Goal: Check status: Check status

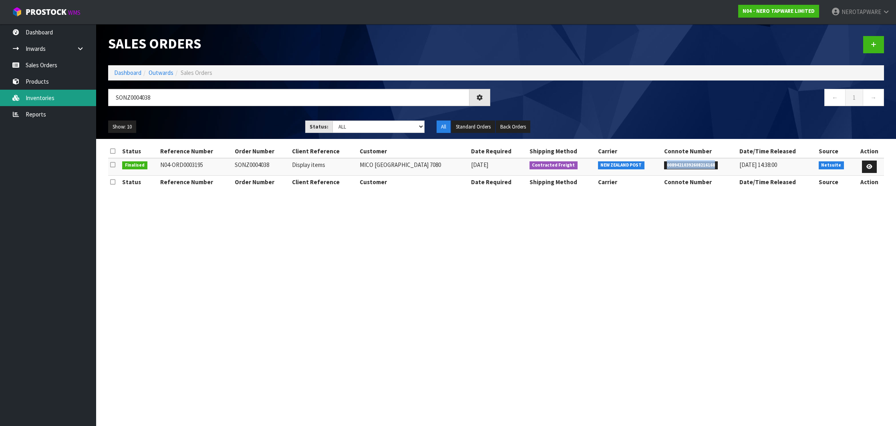
click at [60, 101] on link "Inventories" at bounding box center [48, 98] width 96 height 16
click at [50, 114] on link "Reports" at bounding box center [48, 114] width 96 height 16
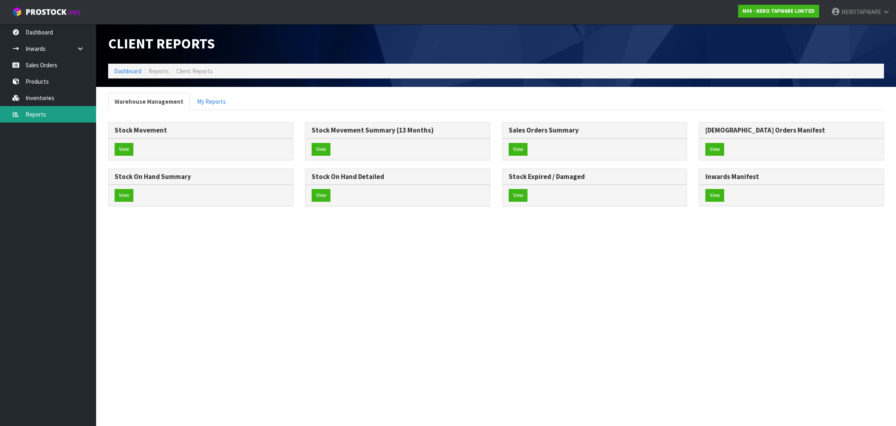
click at [50, 118] on link "Reports" at bounding box center [48, 114] width 96 height 16
click at [130, 190] on button "View" at bounding box center [124, 195] width 19 height 13
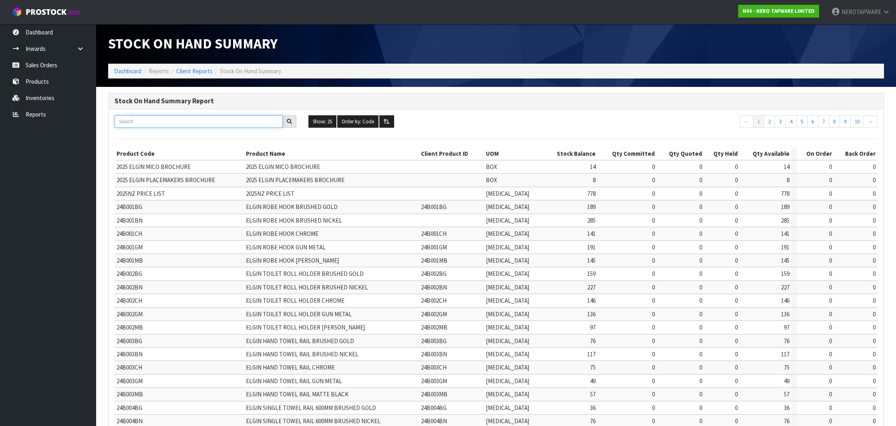
click at [223, 126] on input "text" at bounding box center [199, 121] width 168 height 12
paste input "NR110009CH"
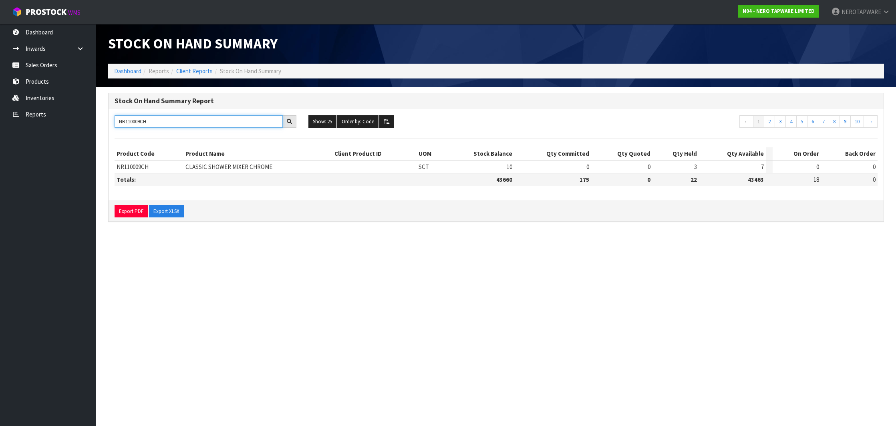
drag, startPoint x: 233, startPoint y: 121, endPoint x: 140, endPoint y: 119, distance: 92.9
click at [141, 119] on input "NR110009CH" at bounding box center [199, 121] width 168 height 12
click at [131, 119] on input "NR110009CH" at bounding box center [199, 121] width 168 height 12
click at [140, 118] on input "NR110009CH" at bounding box center [199, 121] width 168 height 12
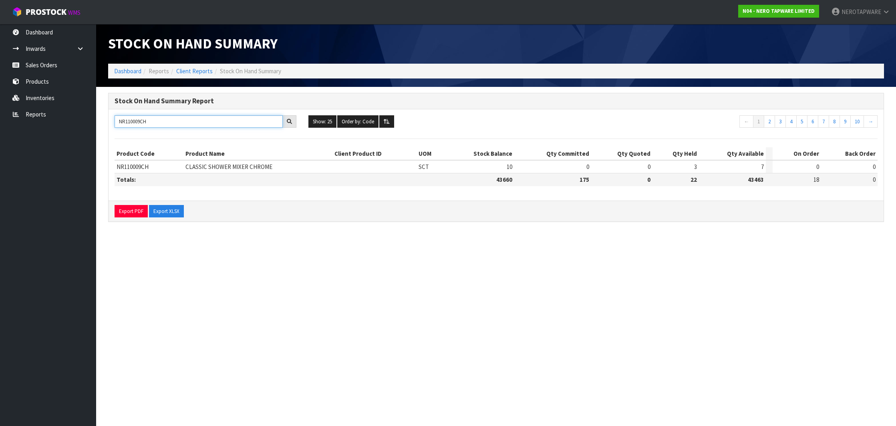
click at [140, 118] on input "NR110009CH" at bounding box center [199, 121] width 168 height 12
type input "NR110009CH"
click at [42, 93] on link "Inventories" at bounding box center [48, 98] width 96 height 16
click at [48, 66] on link "Sales Orders" at bounding box center [48, 65] width 96 height 16
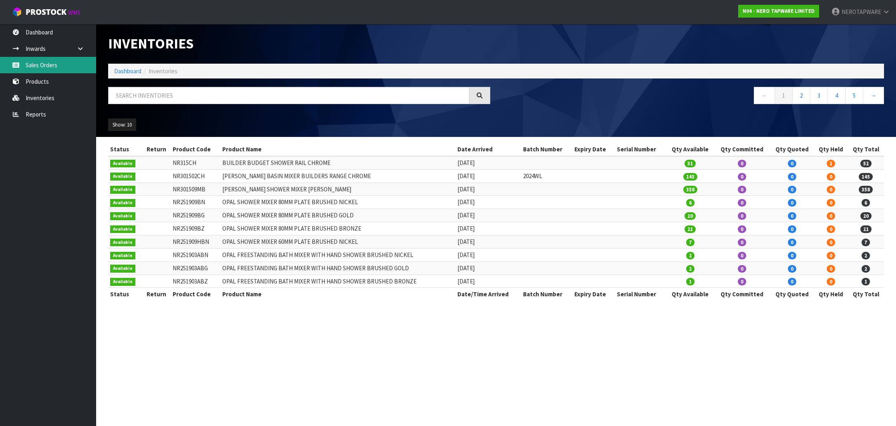
click at [46, 68] on link "Sales Orders" at bounding box center [48, 65] width 96 height 16
click at [44, 64] on link "Sales Orders" at bounding box center [48, 65] width 96 height 16
click at [183, 97] on input "text" at bounding box center [288, 95] width 361 height 17
paste input "SONZ0004071"
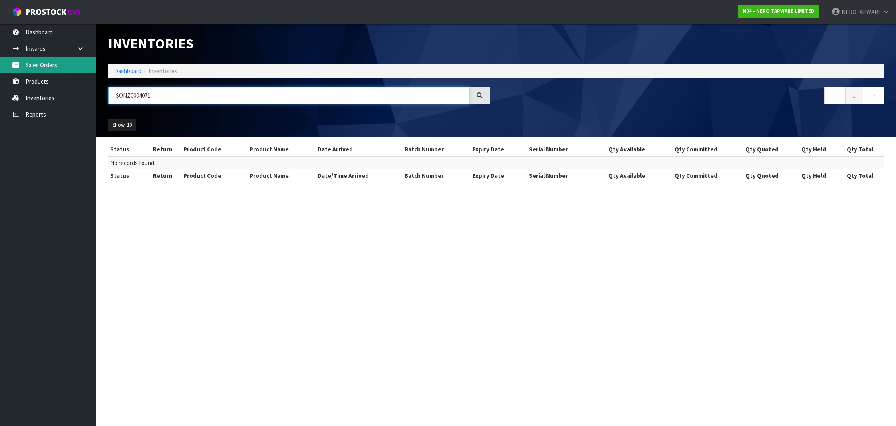
type input "SONZ0004071"
click at [38, 63] on link "Sales Orders" at bounding box center [48, 65] width 96 height 16
click at [54, 65] on link "Sales Orders" at bounding box center [48, 65] width 96 height 16
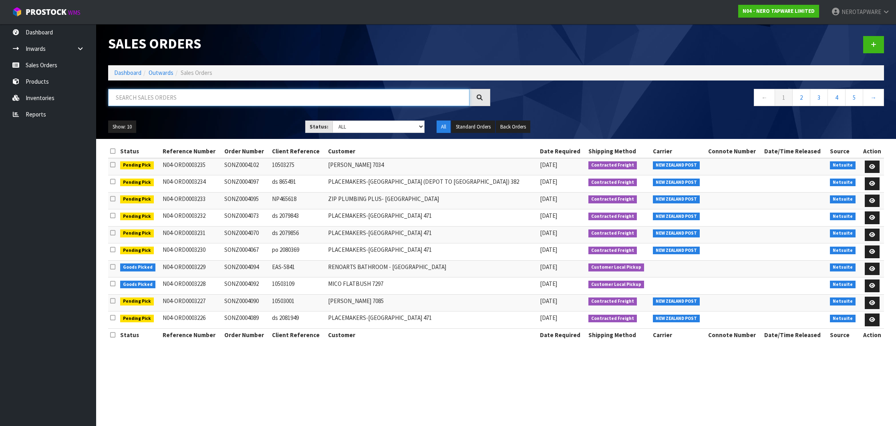
click at [193, 97] on input "text" at bounding box center [288, 97] width 361 height 17
paste input "SONZ0004071"
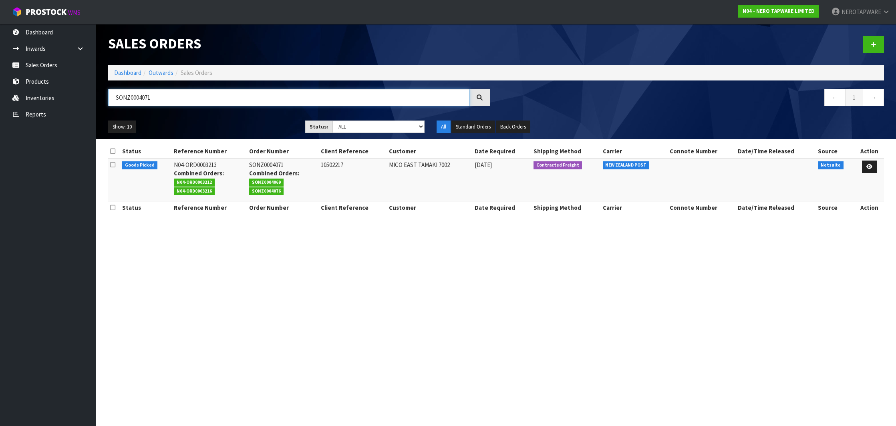
type input "SONZ0004071"
click at [322, 242] on section "Sales Orders Dashboard Outwards Sales Orders SONZ0004071 ← 1 → Show: 10 5 10 25…" at bounding box center [448, 213] width 896 height 426
click at [272, 164] on td "SONZ0004071 Combined Orders: SONZ0004069 SONZ0004076" at bounding box center [282, 179] width 71 height 43
copy td "SONZ0004071"
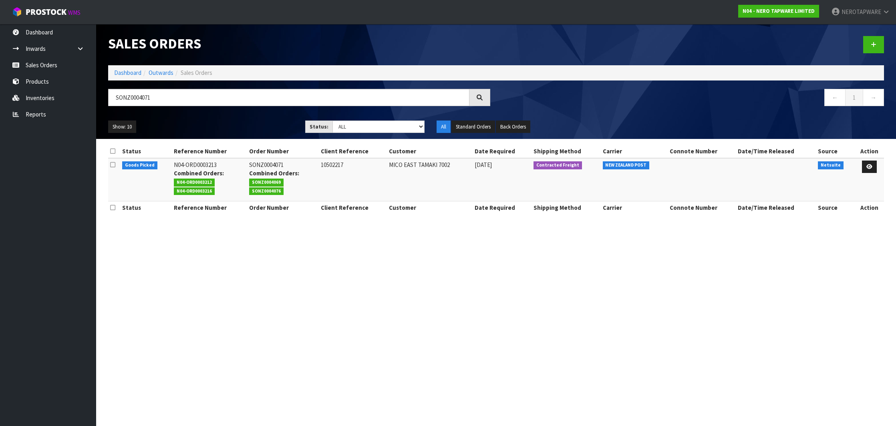
click at [270, 163] on td "SONZ0004071 Combined Orders: SONZ0004069 SONZ0004076" at bounding box center [282, 179] width 71 height 43
copy td "SONZ0004071"
